Goal: Obtain resource: Download file/media

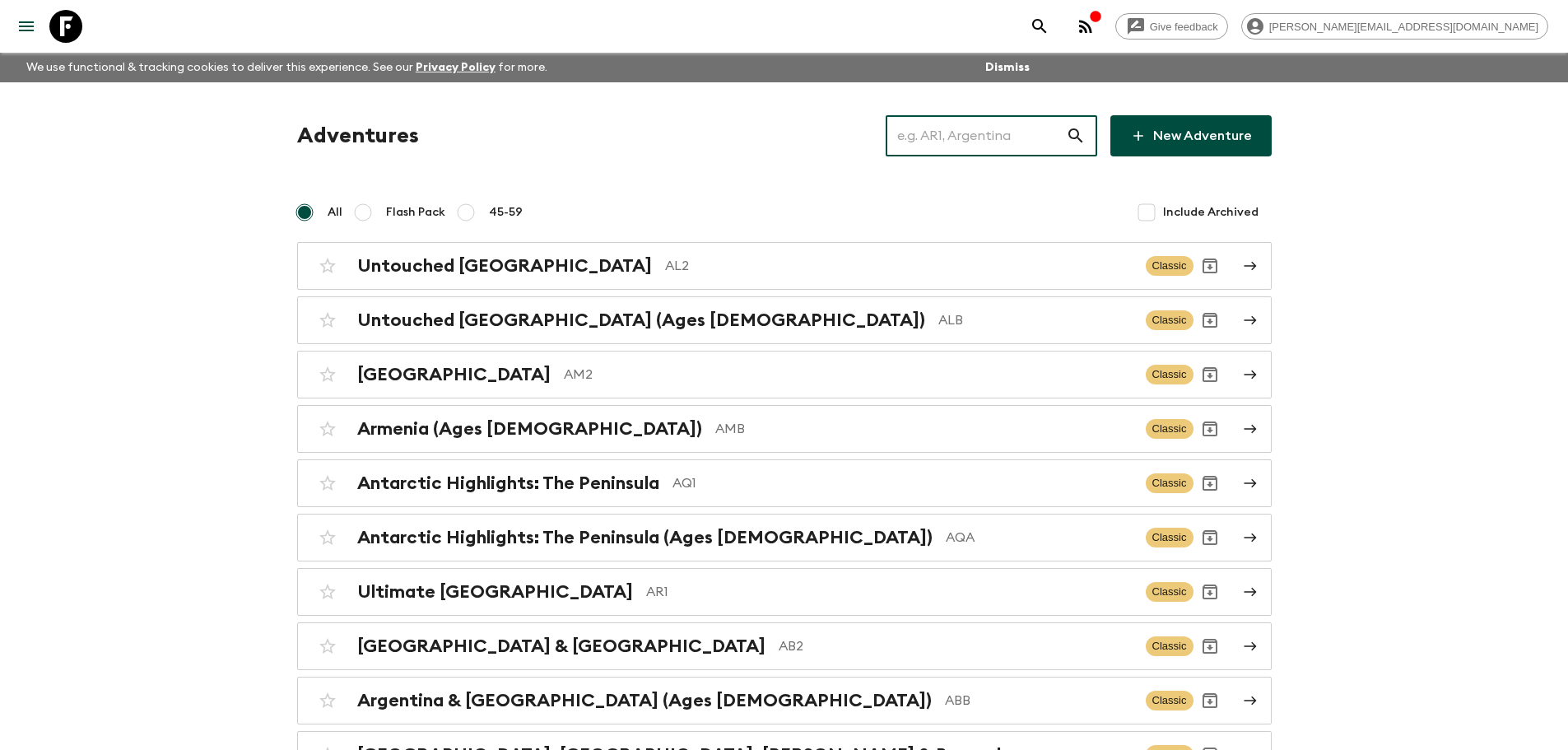
drag, startPoint x: 973, startPoint y: 133, endPoint x: 988, endPoint y: 127, distance: 16.2
click at [973, 138] on input "text" at bounding box center [976, 136] width 180 height 46
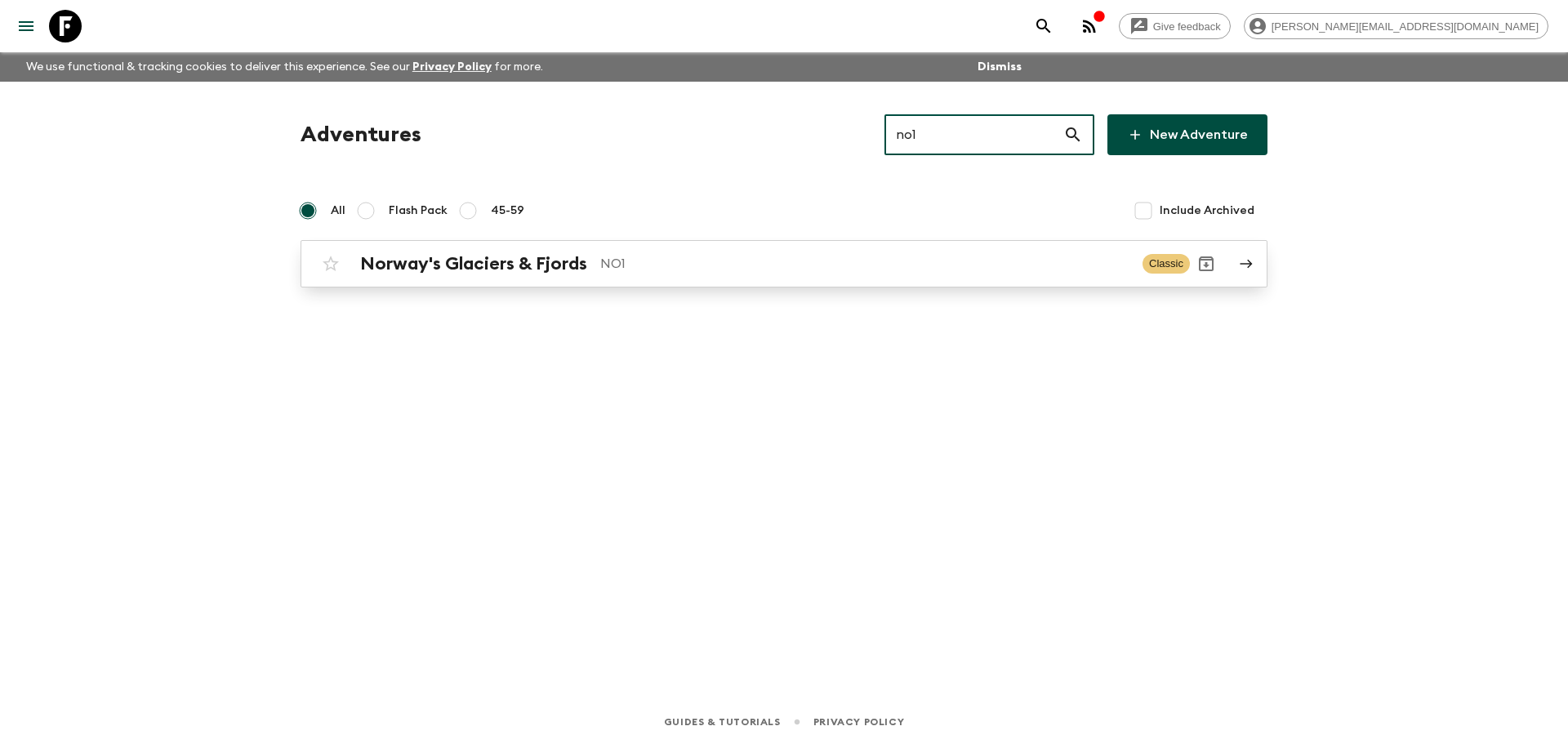
type input "no1"
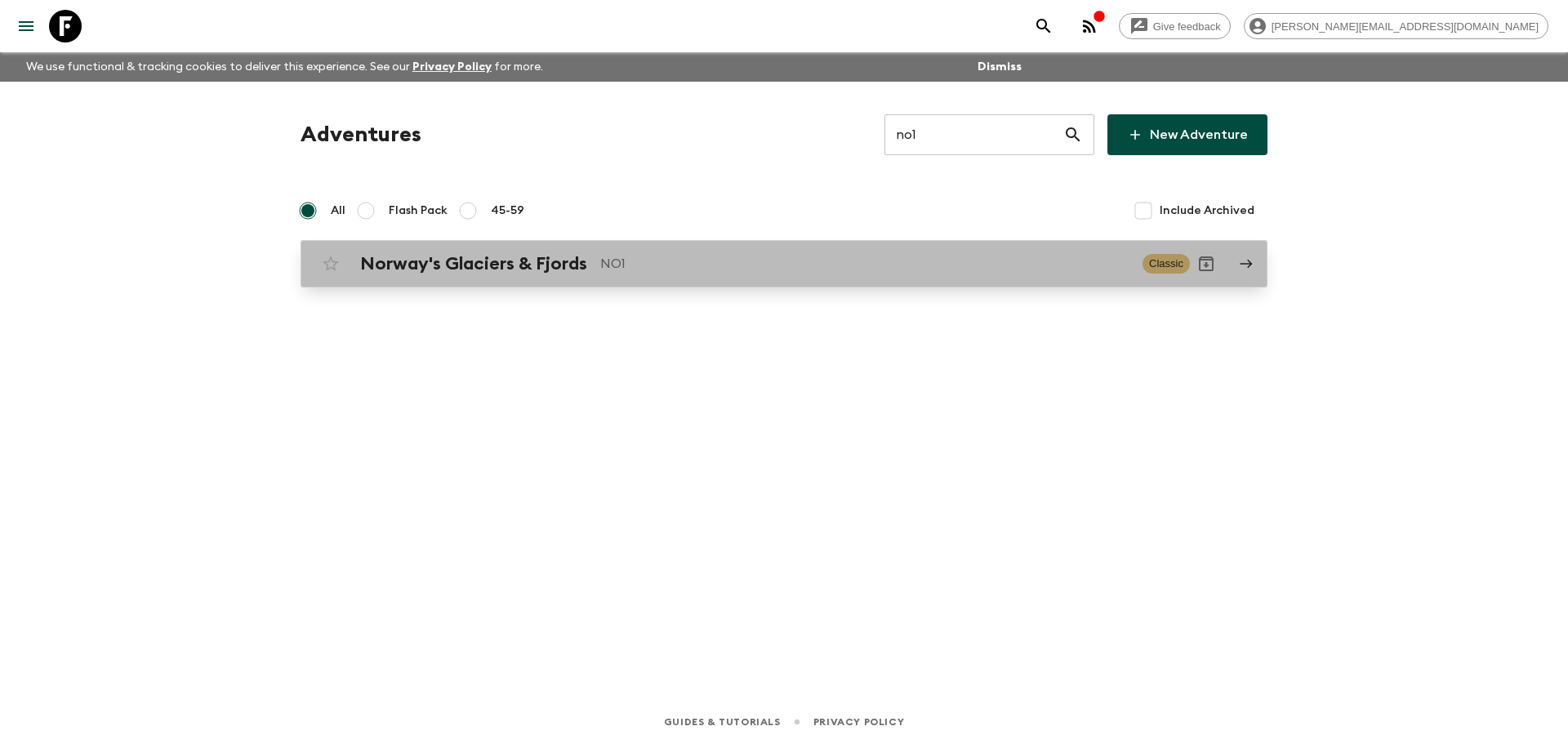
click at [771, 262] on p "NO1" at bounding box center [865, 263] width 529 height 19
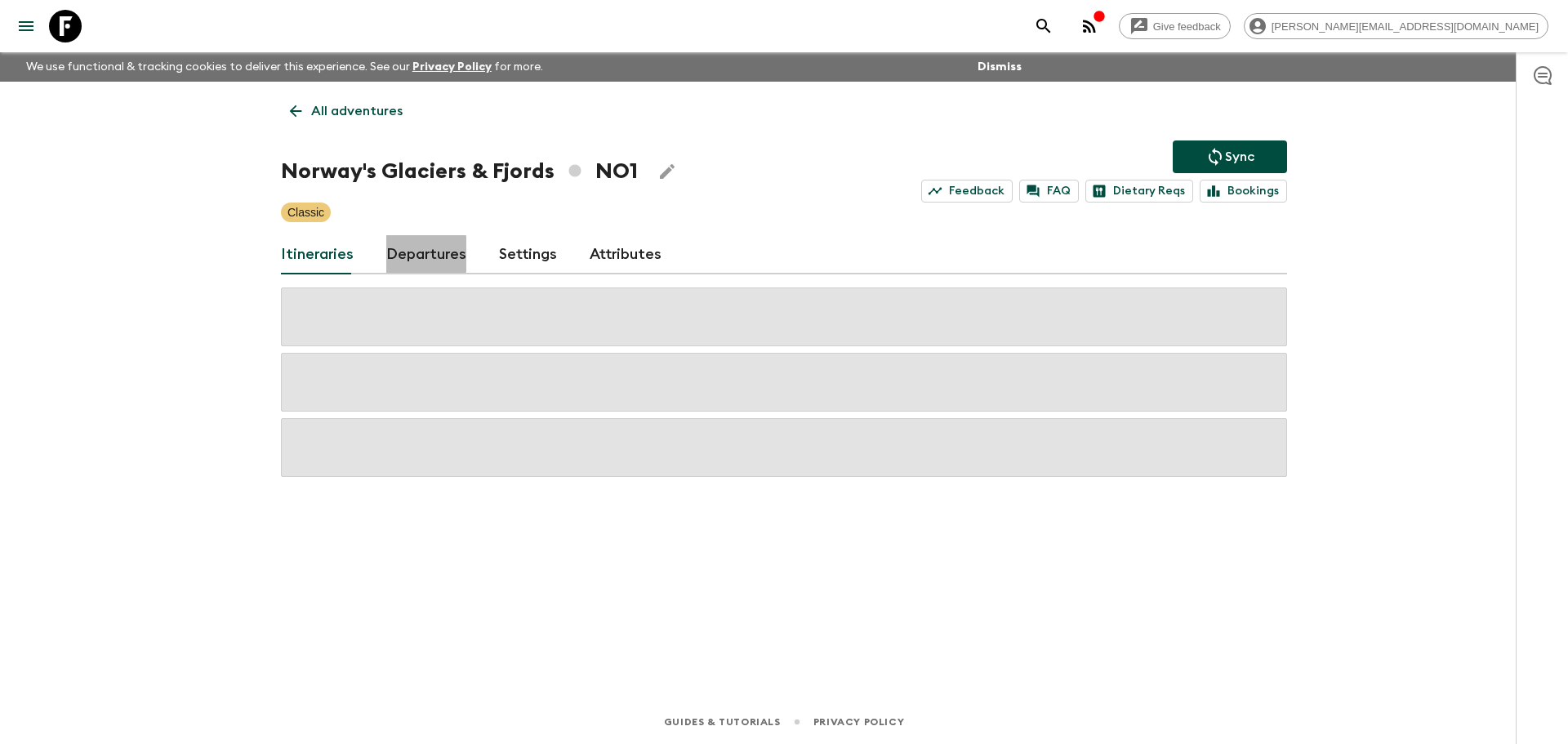
click at [403, 254] on link "Departures" at bounding box center [426, 254] width 80 height 40
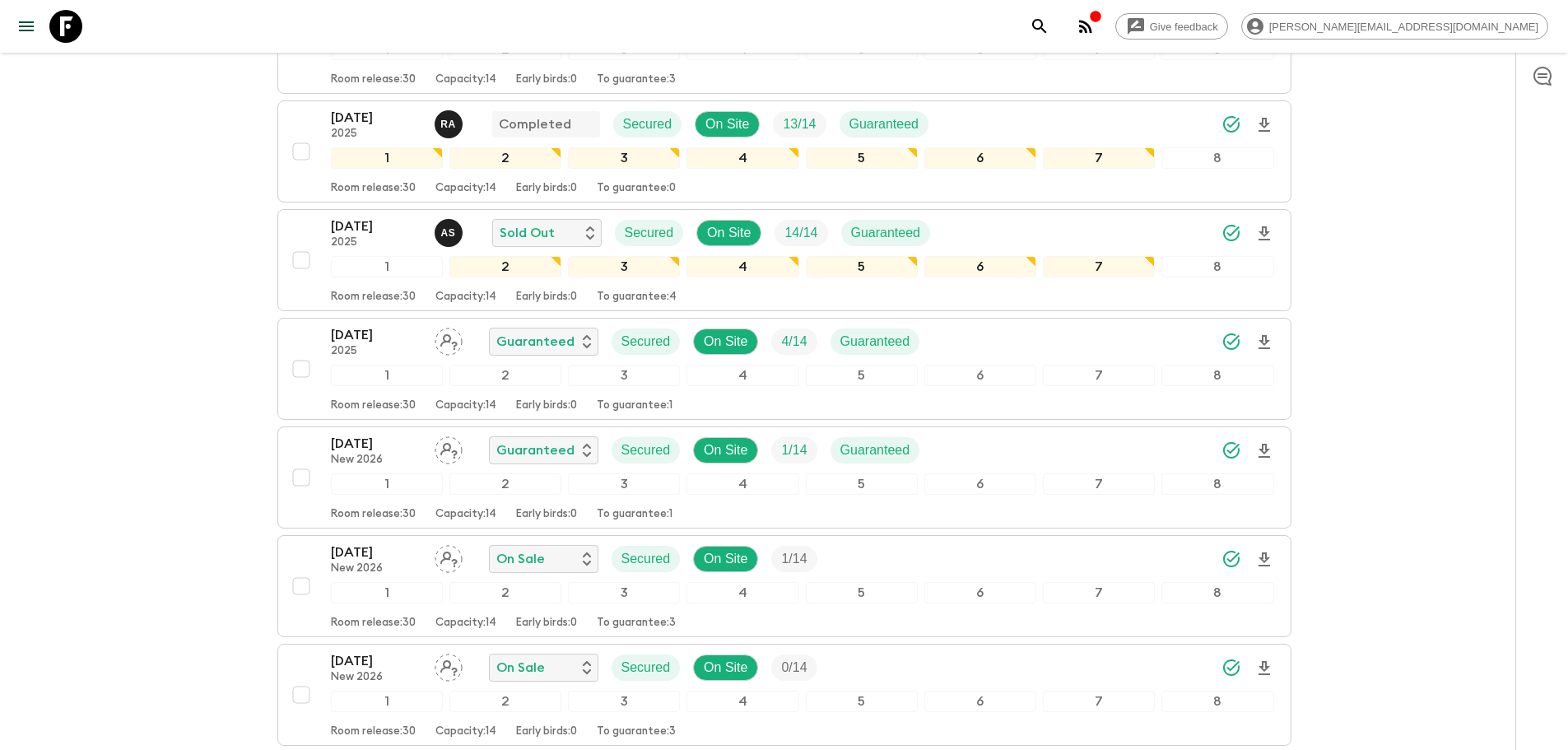
scroll to position [1345, 0]
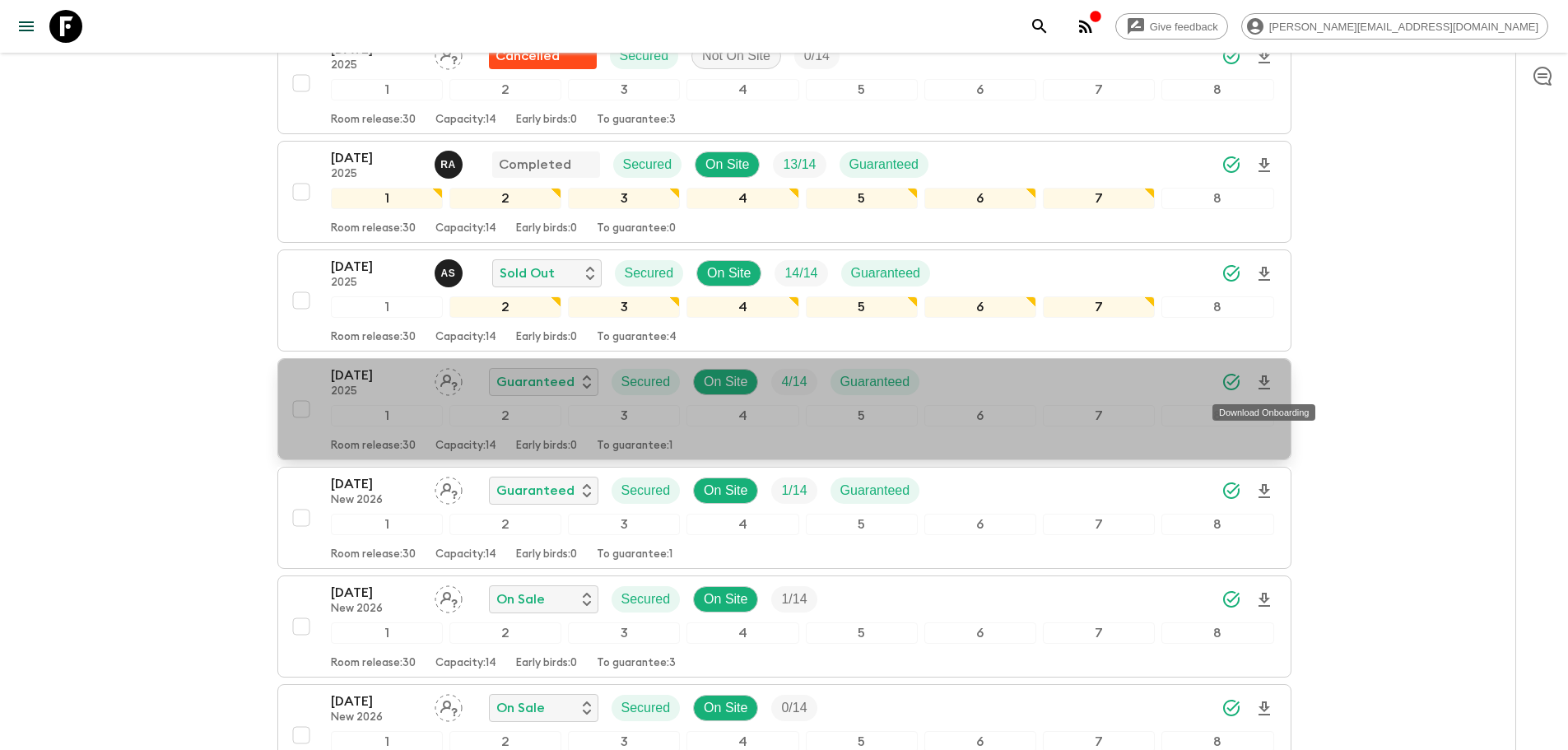
click at [1263, 386] on icon "Download Onboarding" at bounding box center [1264, 382] width 20 height 20
